Goal: Transaction & Acquisition: Purchase product/service

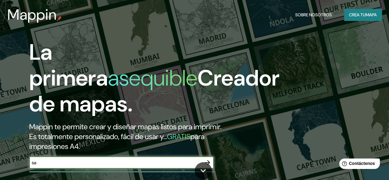
type input "s"
click at [357, 14] on font "Crea tu" at bounding box center [357, 15] width 17 height 6
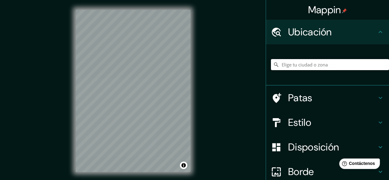
click at [326, 65] on input "Elige tu ciudad o zona" at bounding box center [330, 64] width 118 height 11
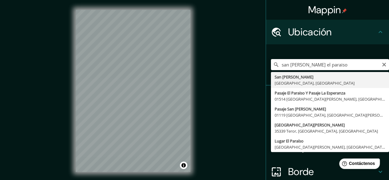
type input "San Matías, Departamento de El Paraíso, Honduras"
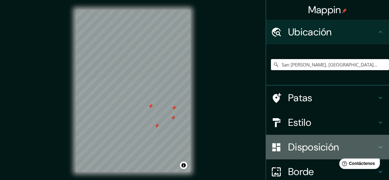
click at [307, 149] on font "Disposición" at bounding box center [313, 146] width 51 height 13
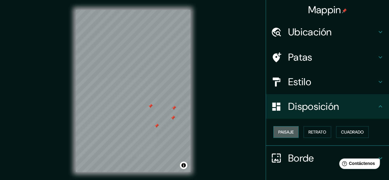
click at [284, 133] on font "Paisaje" at bounding box center [285, 132] width 15 height 6
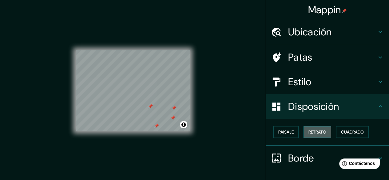
click at [310, 130] on font "Retrato" at bounding box center [317, 132] width 18 height 6
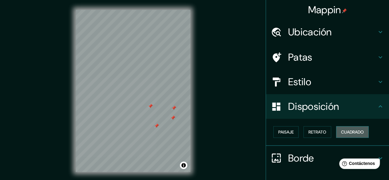
click at [347, 127] on button "Cuadrado" at bounding box center [352, 132] width 33 height 12
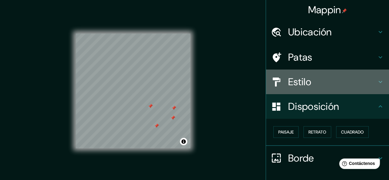
click at [353, 78] on h4 "Estilo" at bounding box center [332, 82] width 88 height 12
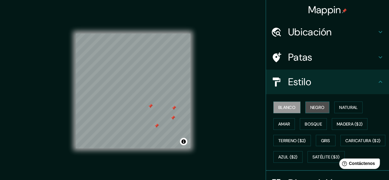
click at [310, 105] on font "Negro" at bounding box center [317, 107] width 14 height 6
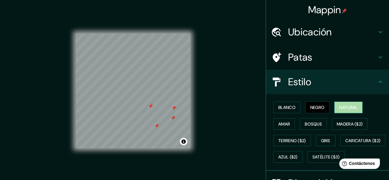
click at [339, 103] on font "Natural" at bounding box center [348, 107] width 18 height 8
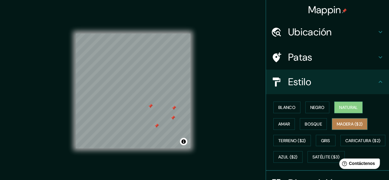
click at [340, 122] on font "Madera ($2)" at bounding box center [349, 124] width 26 height 6
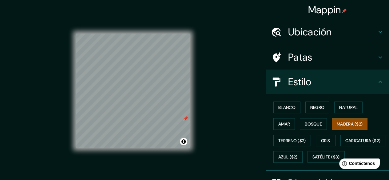
click at [123, 26] on div "© Mapbox © OpenStreetMap Improve this map" at bounding box center [133, 91] width 115 height 162
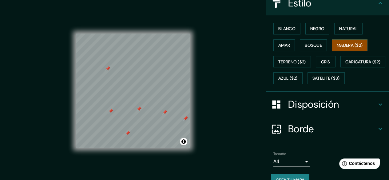
scroll to position [106, 0]
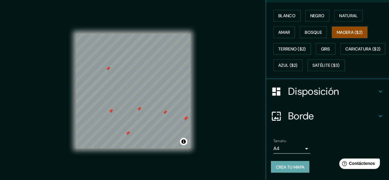
click at [299, 170] on font "Crea tu mapa" at bounding box center [290, 166] width 29 height 8
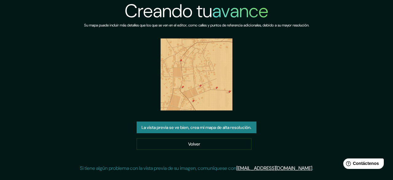
click at [197, 72] on img at bounding box center [197, 74] width 72 height 72
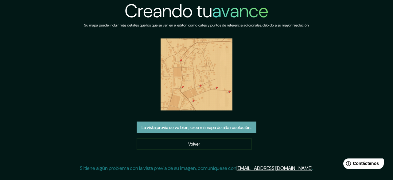
click at [210, 130] on font "La vista previa se ve bien, crea mi mapa de alta resolución." at bounding box center [197, 127] width 110 height 8
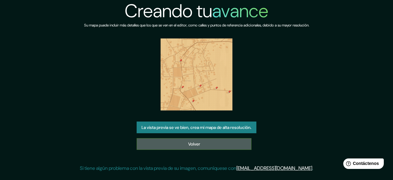
click at [199, 143] on font "Volver" at bounding box center [194, 144] width 12 height 6
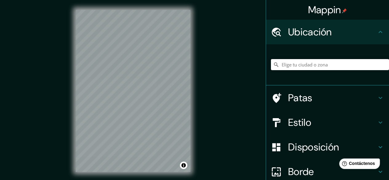
click at [299, 61] on input "Elige tu ciudad o zona" at bounding box center [330, 64] width 118 height 11
type input "San [PERSON_NAME], [GEOGRAPHIC_DATA], [GEOGRAPHIC_DATA]"
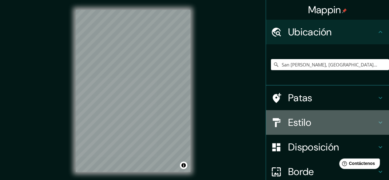
click at [376, 119] on icon at bounding box center [379, 122] width 7 height 7
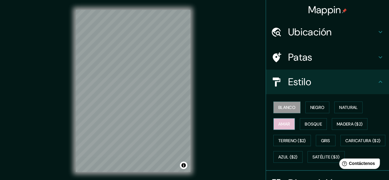
click at [286, 122] on button "Amar" at bounding box center [284, 124] width 22 height 12
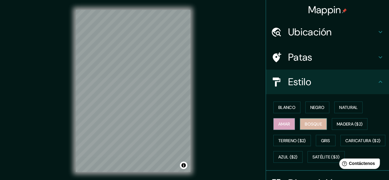
click at [304, 124] on font "Bosque" at bounding box center [312, 124] width 17 height 6
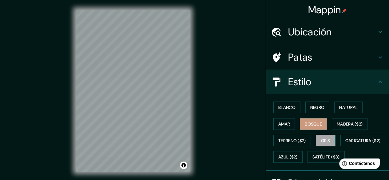
click at [321, 138] on font "Gris" at bounding box center [325, 141] width 9 height 6
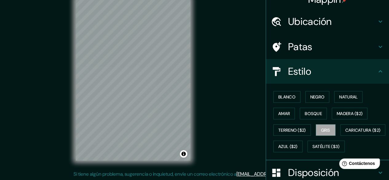
scroll to position [9, 0]
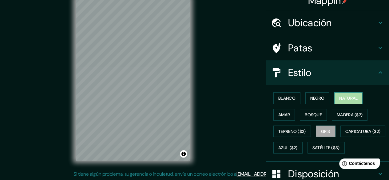
click at [339, 98] on font "Natural" at bounding box center [348, 98] width 18 height 6
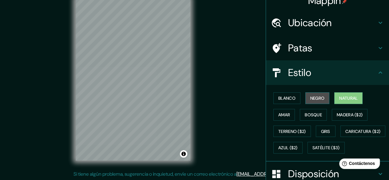
click at [316, 95] on font "Negro" at bounding box center [317, 98] width 14 height 6
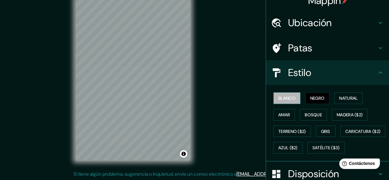
click at [290, 95] on font "Blanco" at bounding box center [286, 98] width 17 height 6
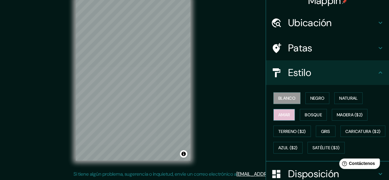
click at [281, 112] on font "Amar" at bounding box center [284, 115] width 12 height 6
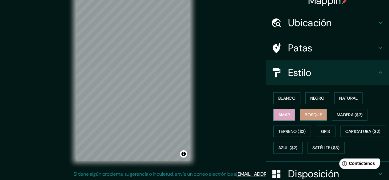
click at [312, 118] on button "Bosque" at bounding box center [312, 115] width 27 height 12
drag, startPoint x: 393, startPoint y: 137, endPoint x: 383, endPoint y: 154, distance: 19.1
click at [383, 154] on div "Blanco Negro Natural Amar Bosque Madera ($2) Terreno ($2) Gris Caricatura ($2) …" at bounding box center [330, 123] width 118 height 66
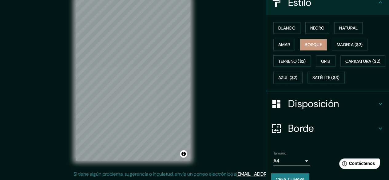
scroll to position [106, 0]
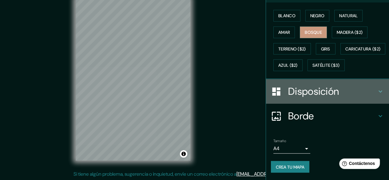
click at [377, 91] on icon at bounding box center [379, 91] width 7 height 7
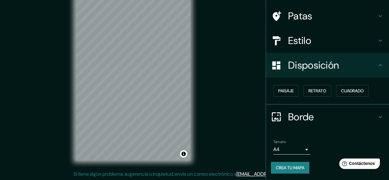
scroll to position [41, 0]
click at [287, 90] on font "Paisaje" at bounding box center [285, 91] width 15 height 6
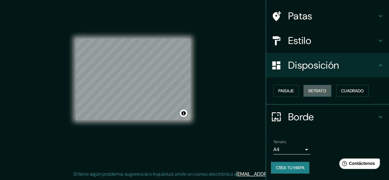
click at [310, 92] on font "Retrato" at bounding box center [317, 91] width 18 height 6
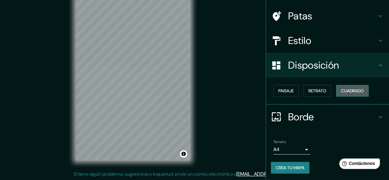
click at [342, 92] on font "Cuadrado" at bounding box center [352, 91] width 23 height 6
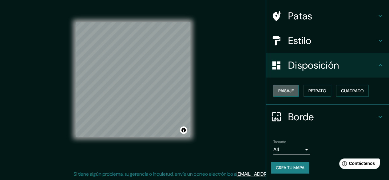
click at [279, 92] on font "Paisaje" at bounding box center [285, 91] width 15 height 6
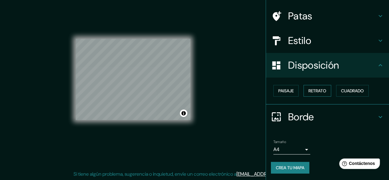
click at [312, 90] on font "Retrato" at bounding box center [317, 91] width 18 height 6
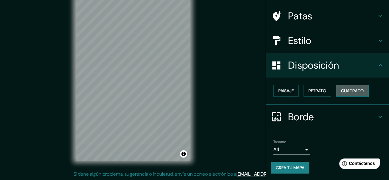
click at [336, 88] on button "Cuadrado" at bounding box center [352, 91] width 33 height 12
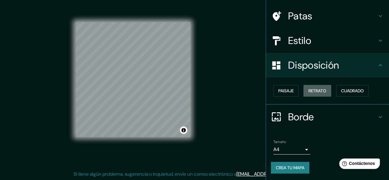
click at [310, 90] on font "Retrato" at bounding box center [317, 91] width 18 height 6
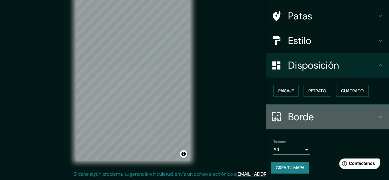
click at [370, 115] on h4 "Borde" at bounding box center [332, 117] width 88 height 12
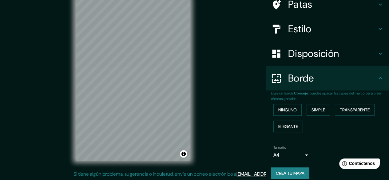
scroll to position [58, 0]
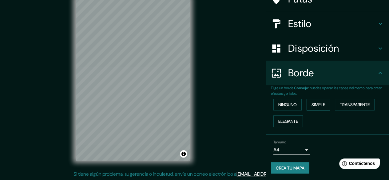
click at [311, 107] on font "Simple" at bounding box center [318, 105] width 14 height 6
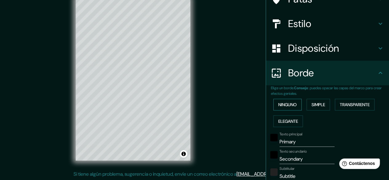
click at [290, 105] on font "Ninguno" at bounding box center [287, 105] width 18 height 6
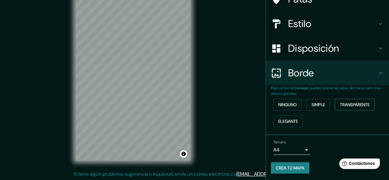
click at [350, 105] on font "Transparente" at bounding box center [354, 105] width 30 height 6
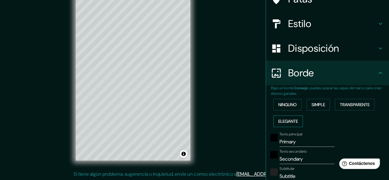
click at [288, 116] on button "Elegante" at bounding box center [287, 121] width 29 height 12
click at [283, 103] on font "Ninguno" at bounding box center [287, 105] width 18 height 6
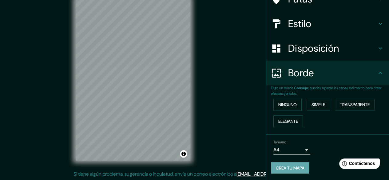
drag, startPoint x: 386, startPoint y: 102, endPoint x: 276, endPoint y: 167, distance: 127.8
click at [276, 167] on font "Crea tu mapa" at bounding box center [290, 168] width 29 height 6
click at [294, 171] on button "Crea tu mapa" at bounding box center [290, 168] width 38 height 12
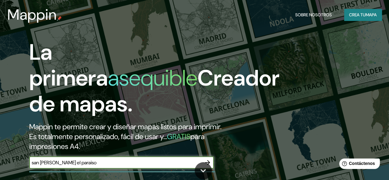
type input "san [PERSON_NAME] el paraiso"
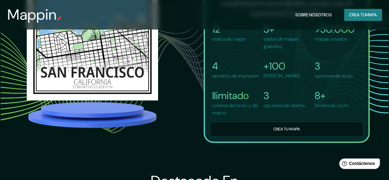
scroll to position [437, 0]
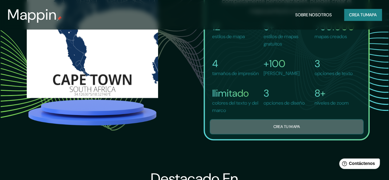
click at [296, 129] on font "Crea tu mapa" at bounding box center [286, 125] width 26 height 5
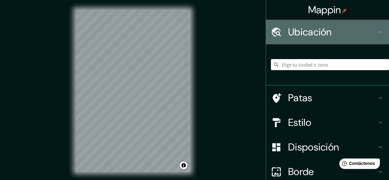
click at [368, 31] on h4 "Ubicación" at bounding box center [332, 32] width 88 height 12
click at [280, 32] on div at bounding box center [279, 32] width 17 height 11
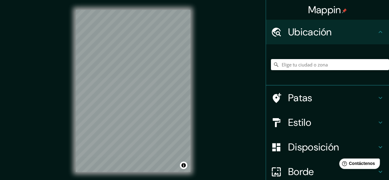
click at [280, 32] on div at bounding box center [279, 32] width 17 height 11
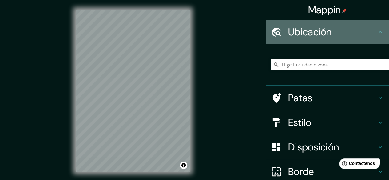
click at [280, 32] on div at bounding box center [279, 32] width 17 height 11
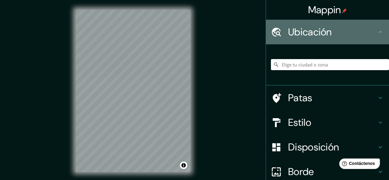
click at [280, 32] on div at bounding box center [279, 32] width 17 height 11
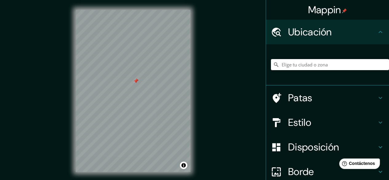
click at [133, 10] on div at bounding box center [133, 10] width 115 height 0
